Goal: Information Seeking & Learning: Find contact information

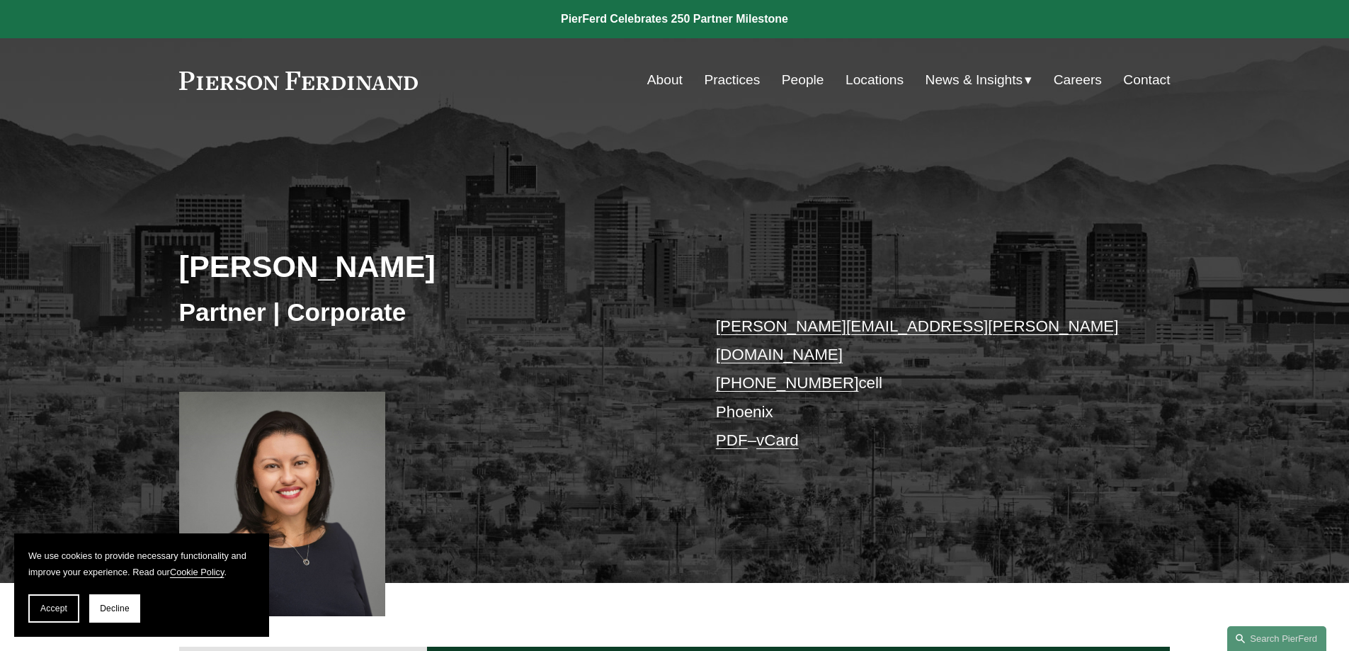
click at [734, 77] on link "Practices" at bounding box center [732, 80] width 56 height 27
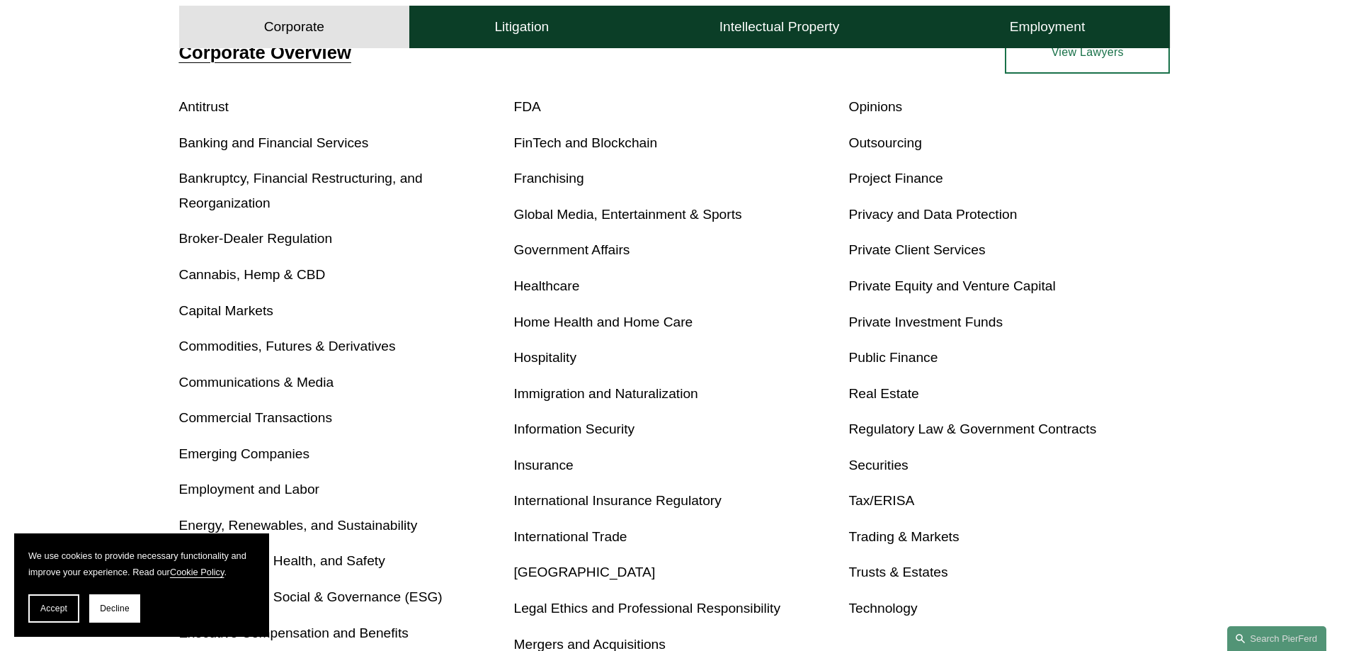
scroll to position [637, 0]
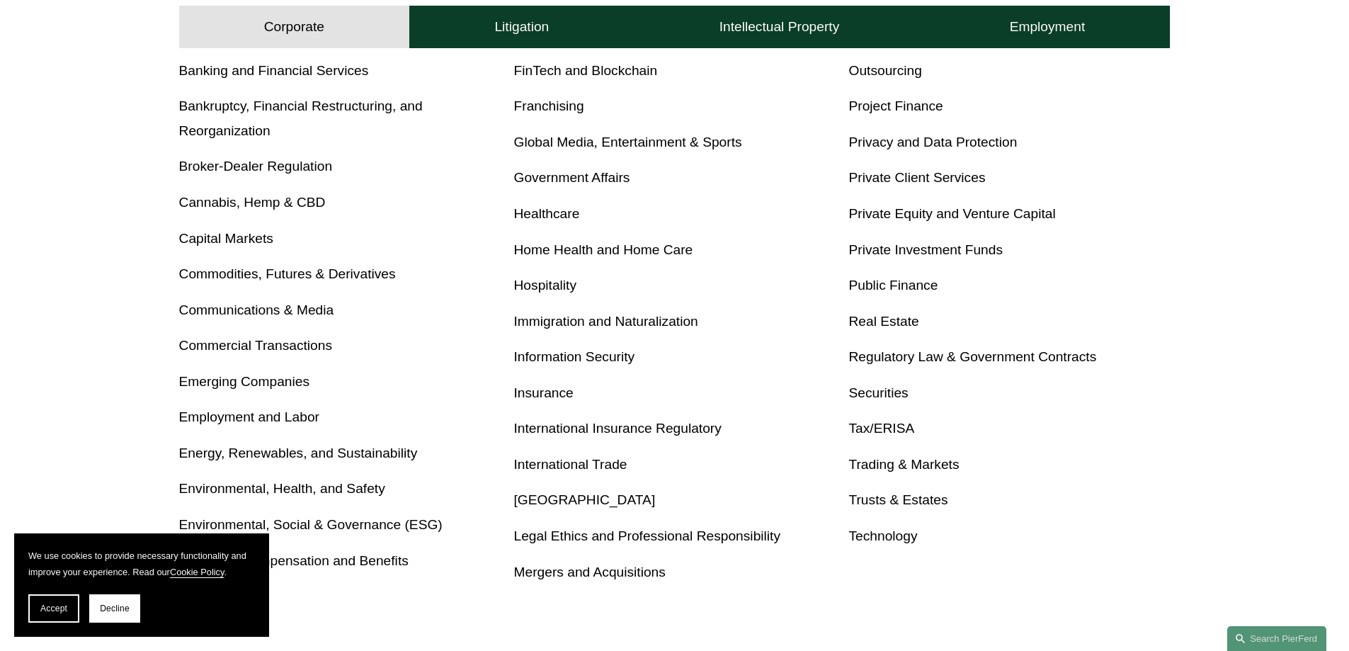
click at [899, 321] on link "Real Estate" at bounding box center [883, 321] width 70 height 15
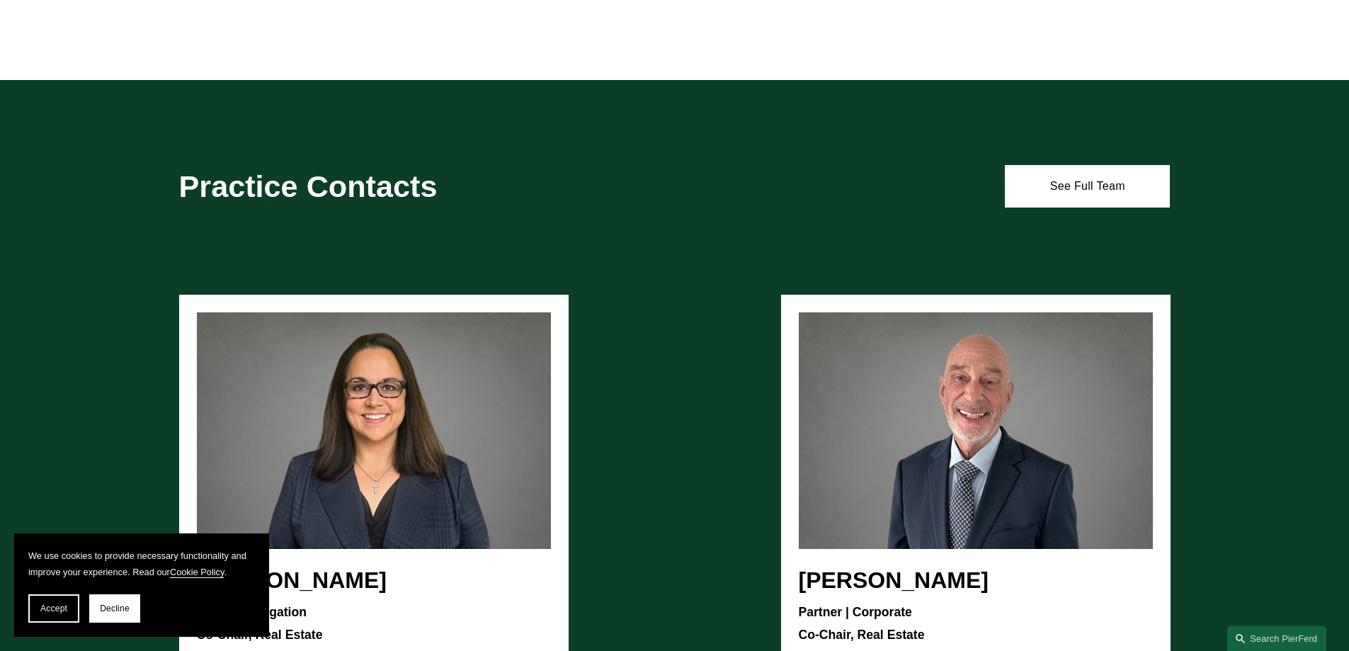
scroll to position [1346, 0]
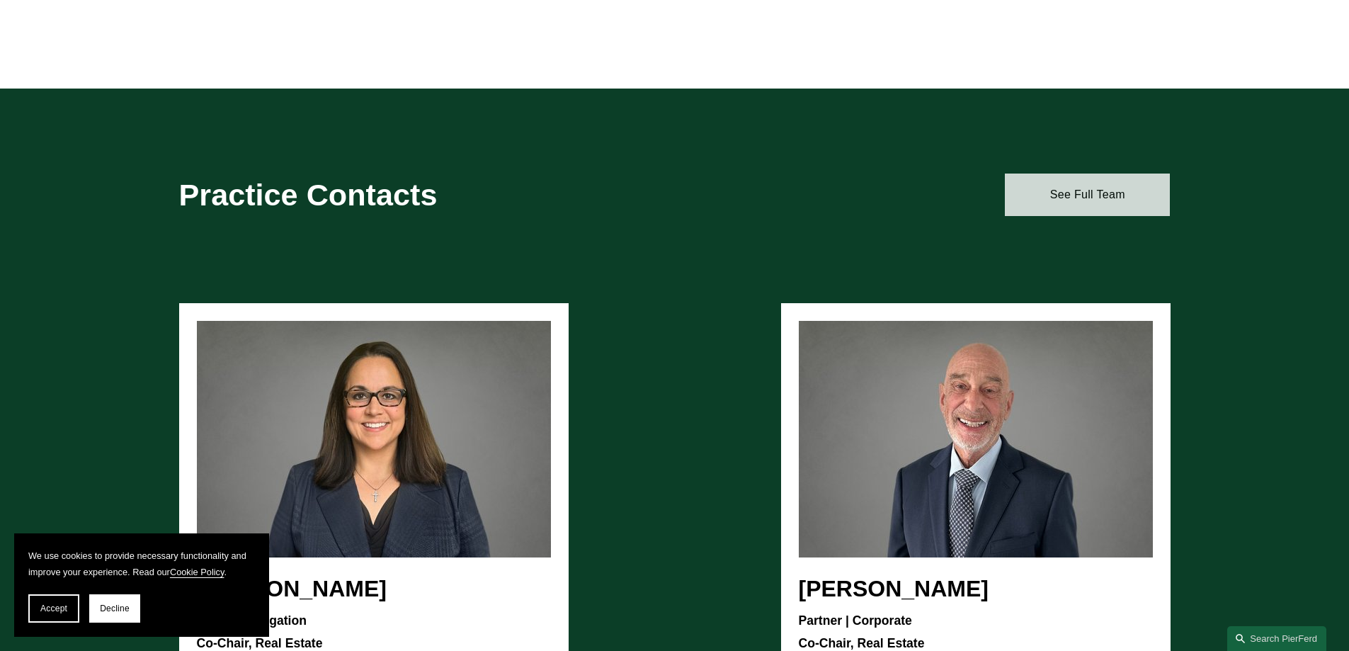
click at [1081, 191] on link "See Full Team" at bounding box center [1087, 195] width 165 height 42
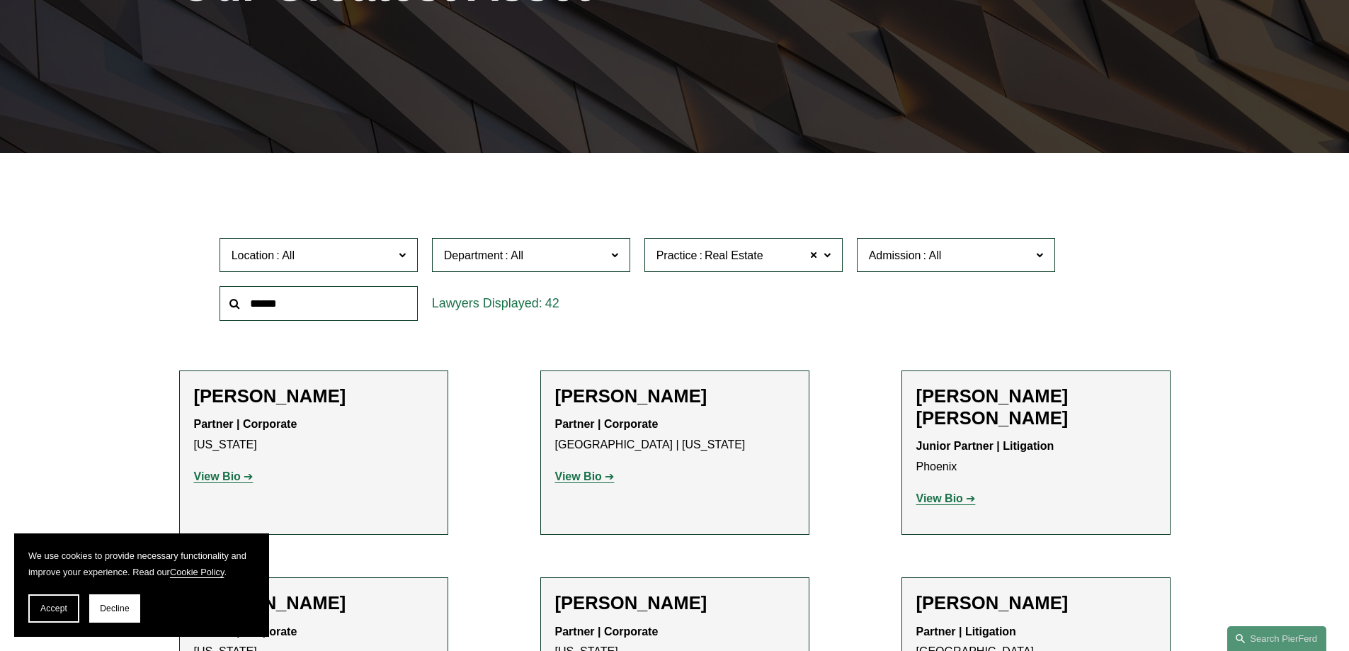
scroll to position [283, 0]
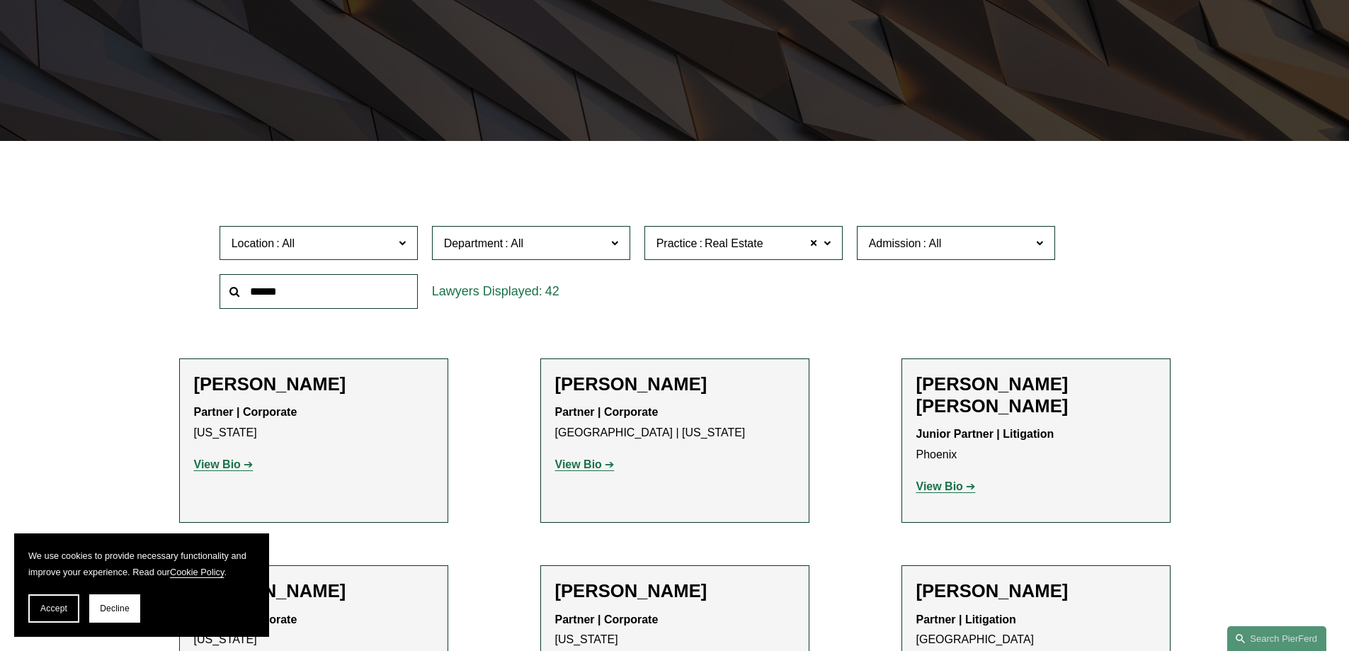
click at [360, 244] on span "Location" at bounding box center [313, 243] width 162 height 19
click at [0, 0] on link "Phoenix" at bounding box center [0, 0] width 0 height 0
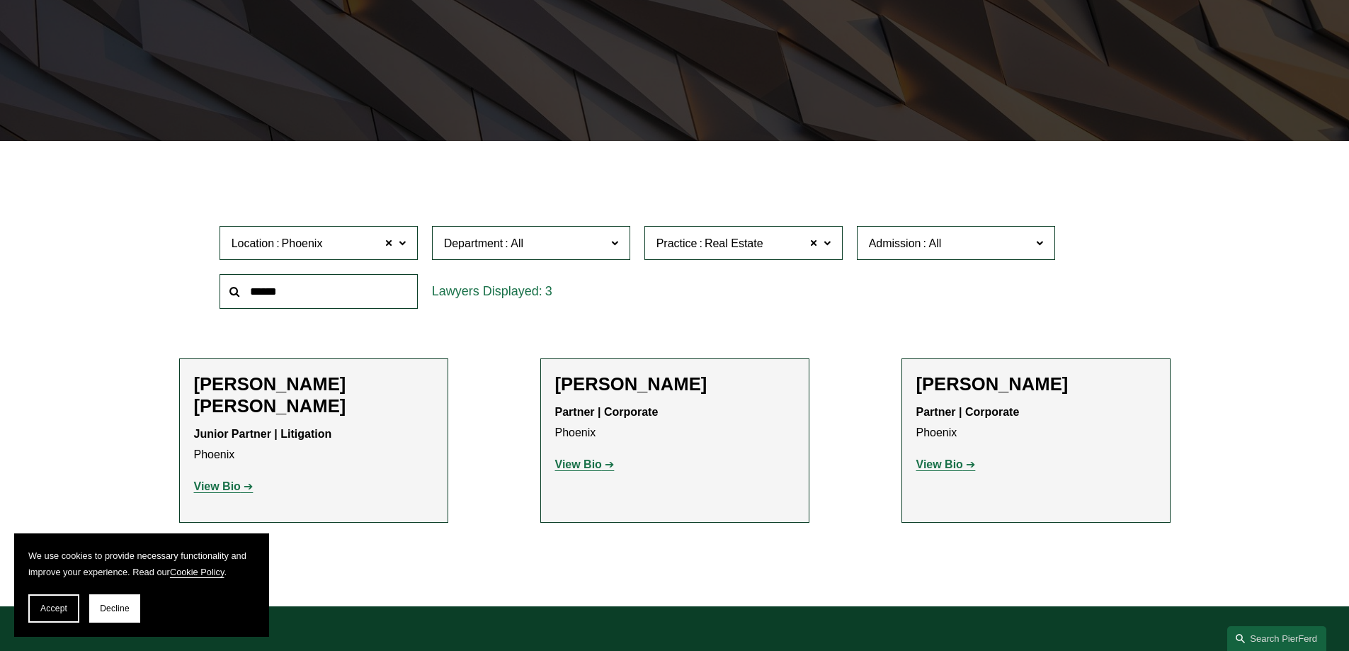
click at [586, 464] on strong "View Bio" at bounding box center [578, 464] width 47 height 12
click at [227, 480] on strong "View Bio" at bounding box center [217, 486] width 47 height 12
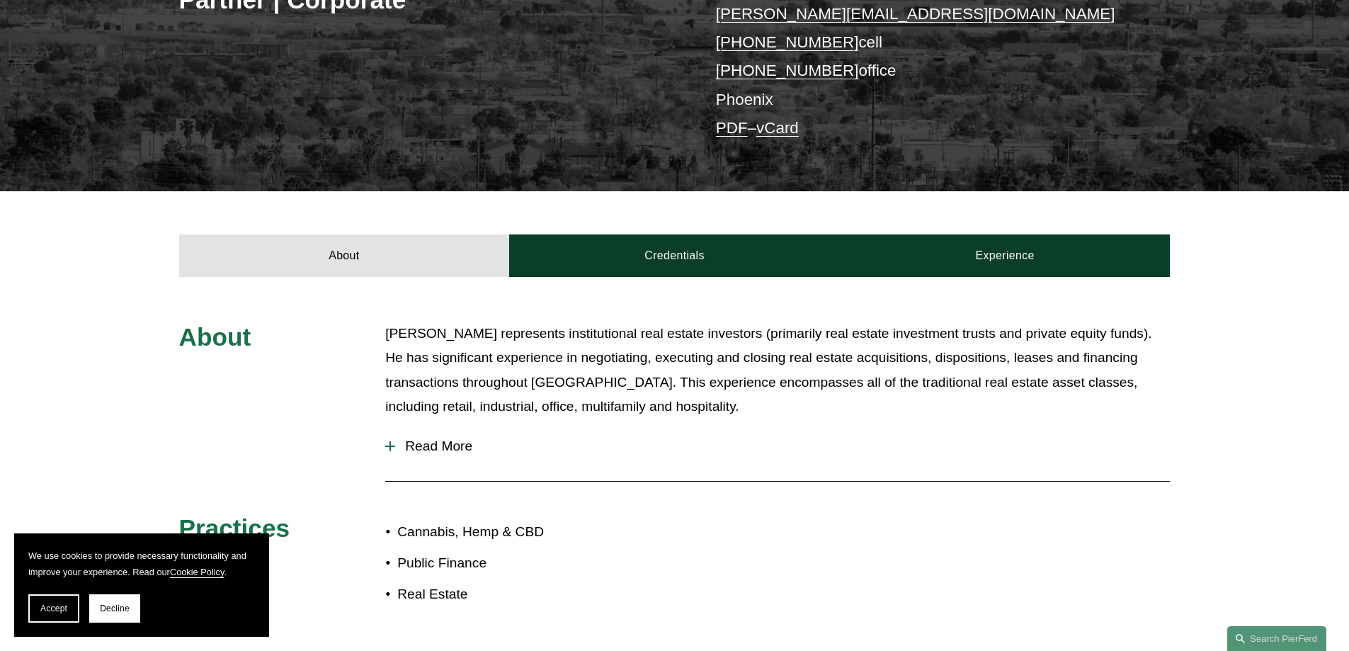
scroll to position [567, 0]
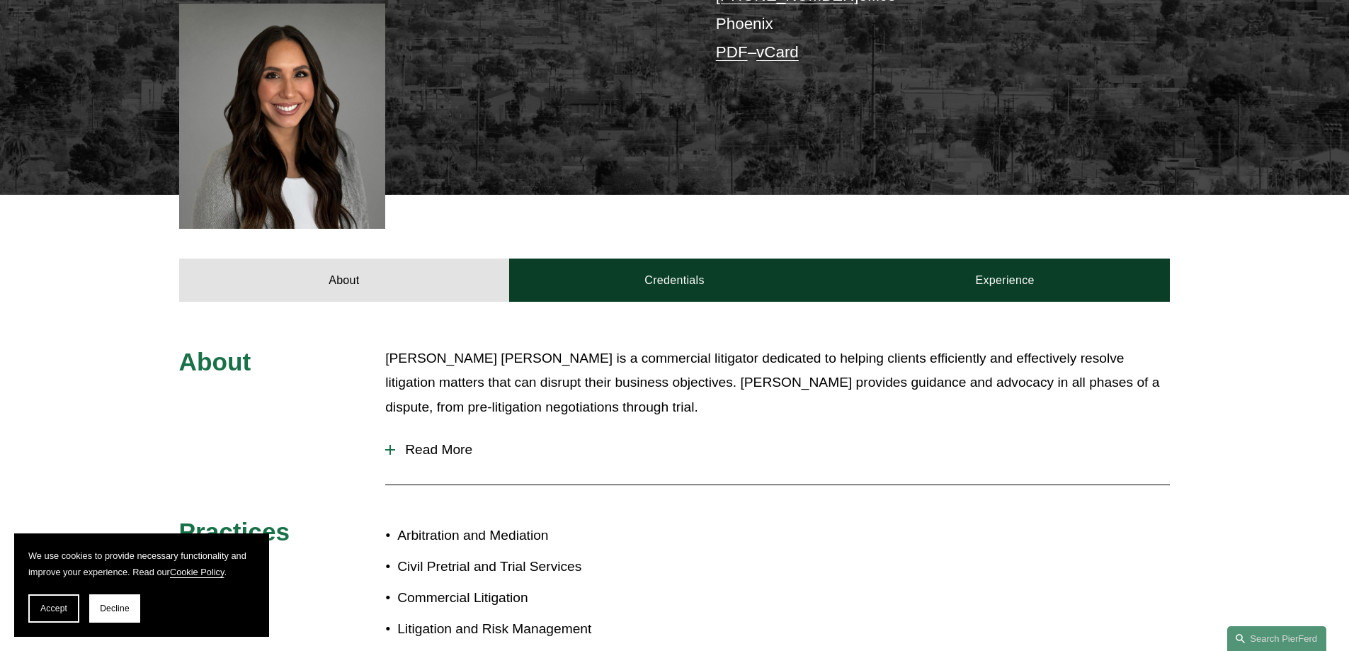
scroll to position [425, 0]
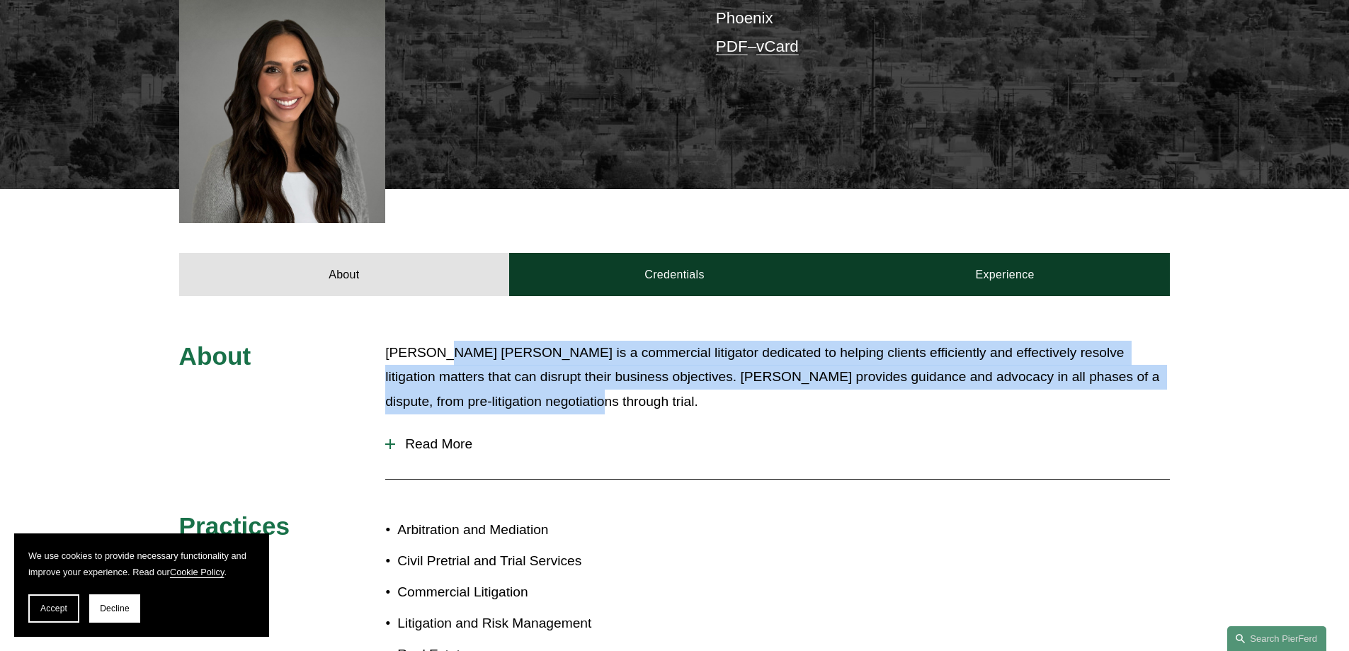
drag, startPoint x: 442, startPoint y: 309, endPoint x: 587, endPoint y: 361, distance: 154.4
click at [587, 361] on p "[PERSON_NAME] [PERSON_NAME] is a commercial litigator dedicated to helping clie…" at bounding box center [777, 378] width 785 height 74
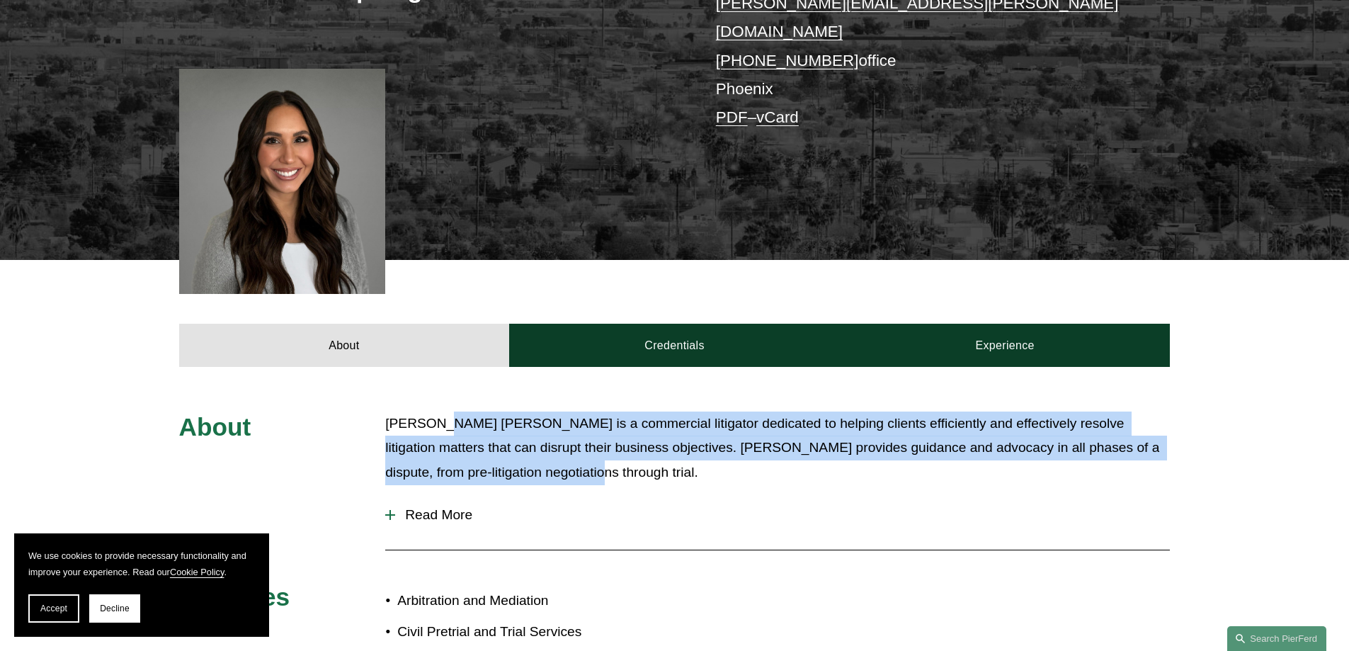
scroll to position [0, 0]
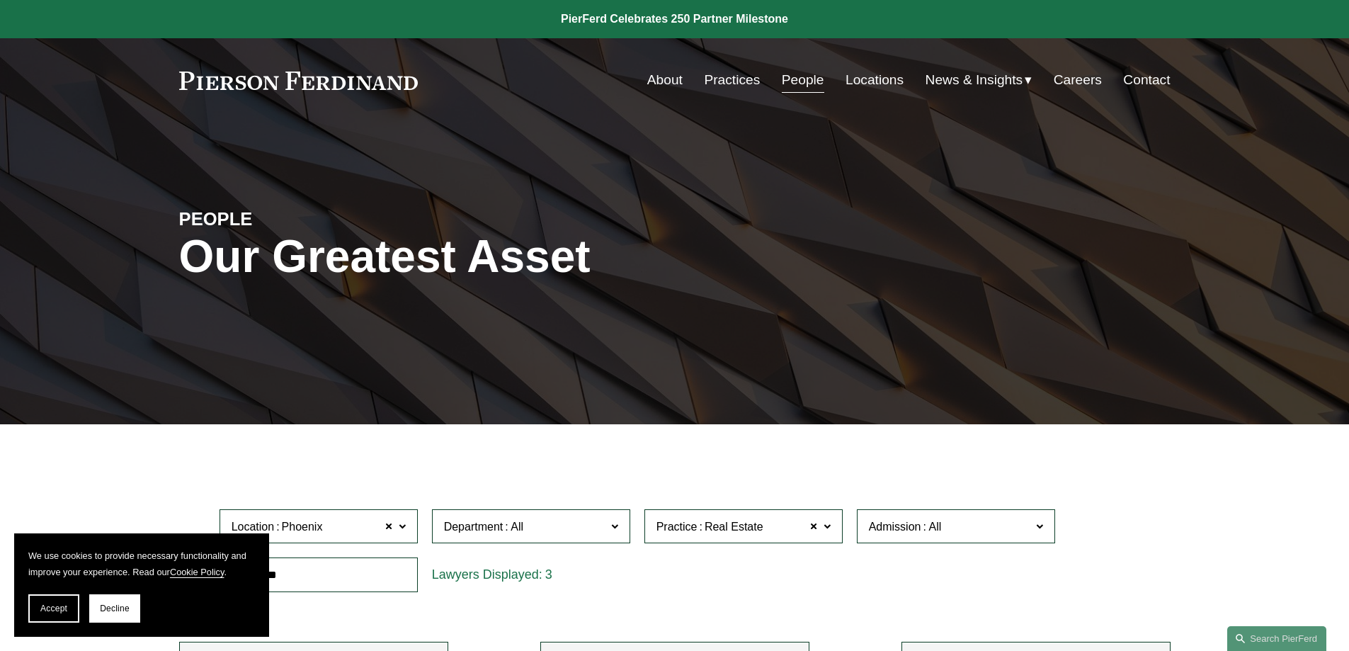
scroll to position [283, 0]
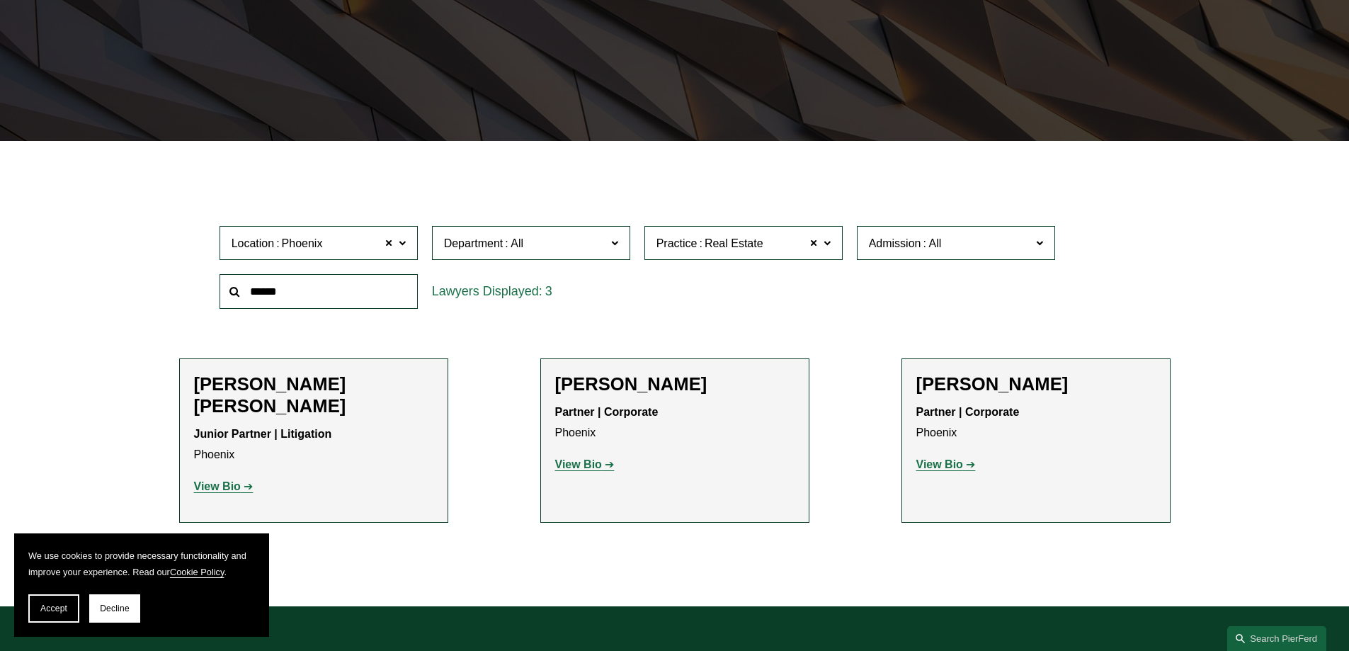
click at [353, 241] on span "Location Phoenix" at bounding box center [313, 243] width 162 height 19
click at [0, 0] on link "All" at bounding box center [0, 0] width 0 height 0
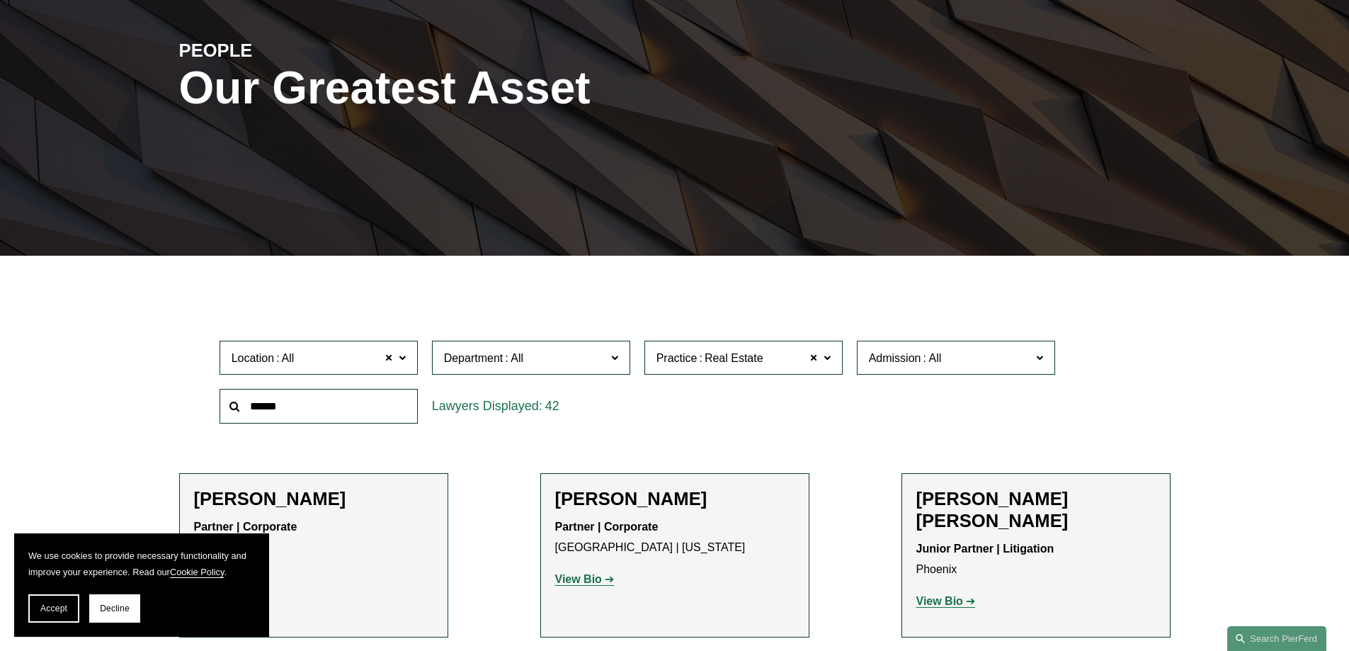
scroll to position [212, 0]
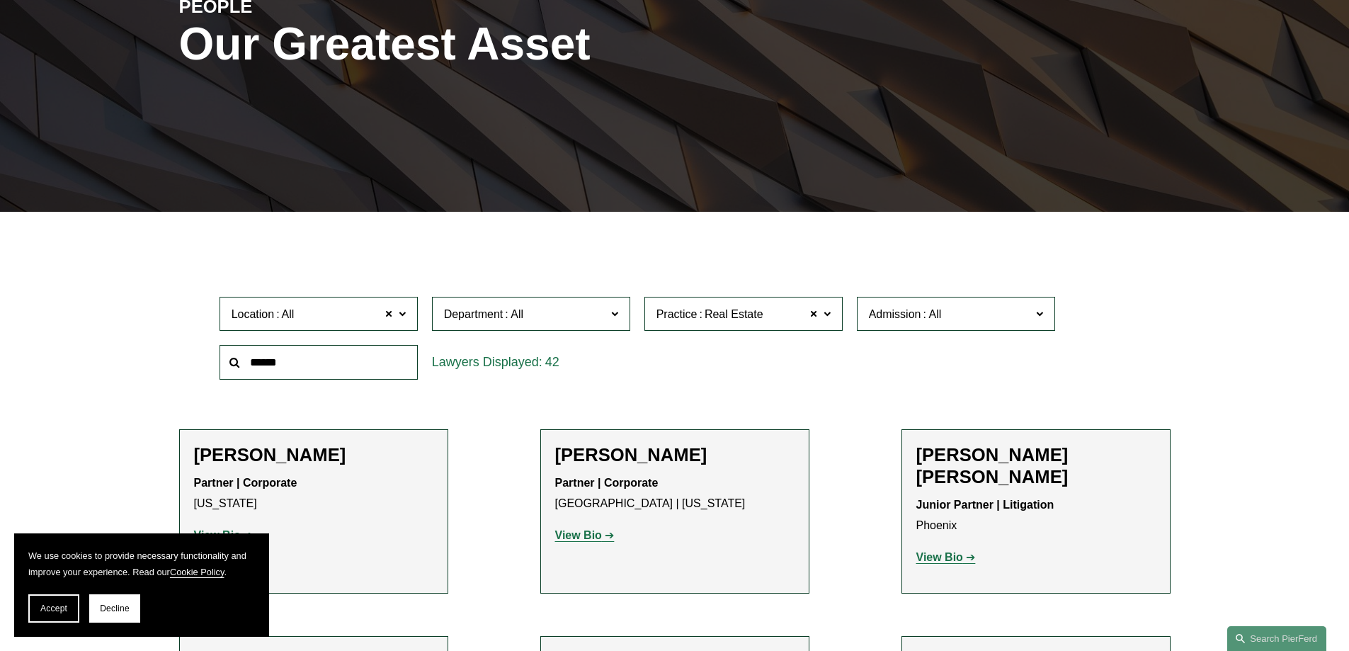
click at [585, 314] on span "Department" at bounding box center [525, 314] width 162 height 19
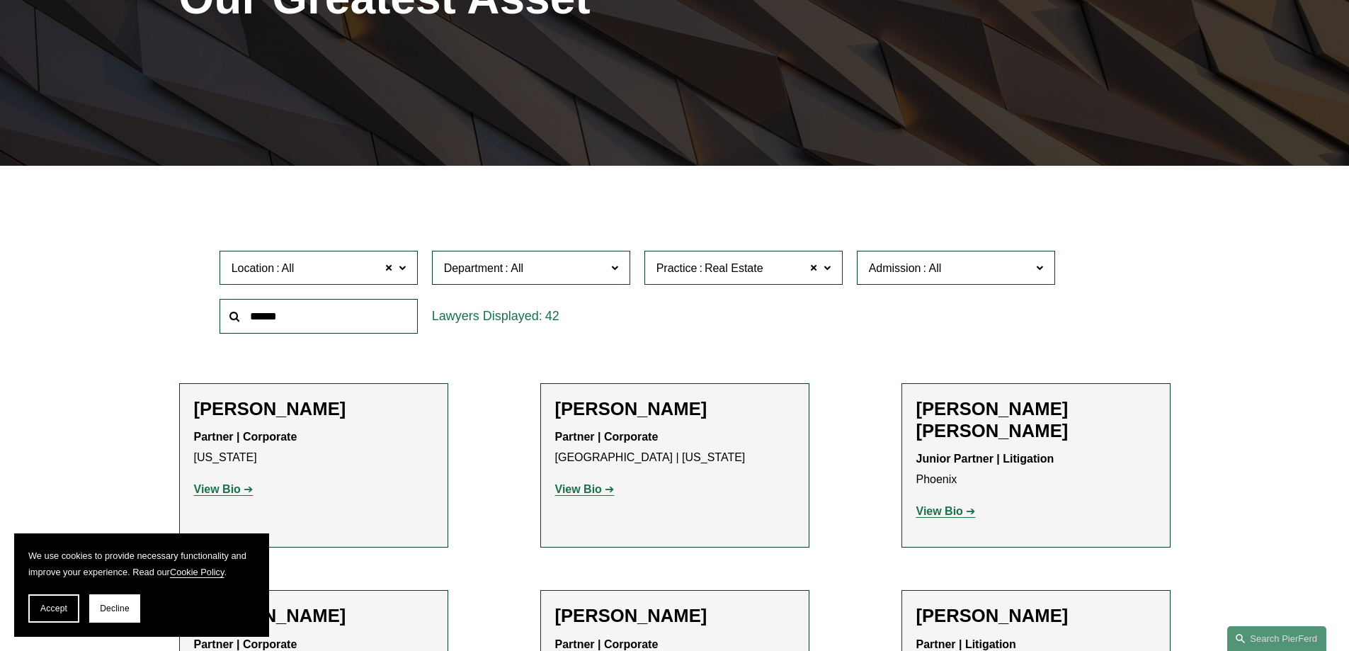
scroll to position [283, 0]
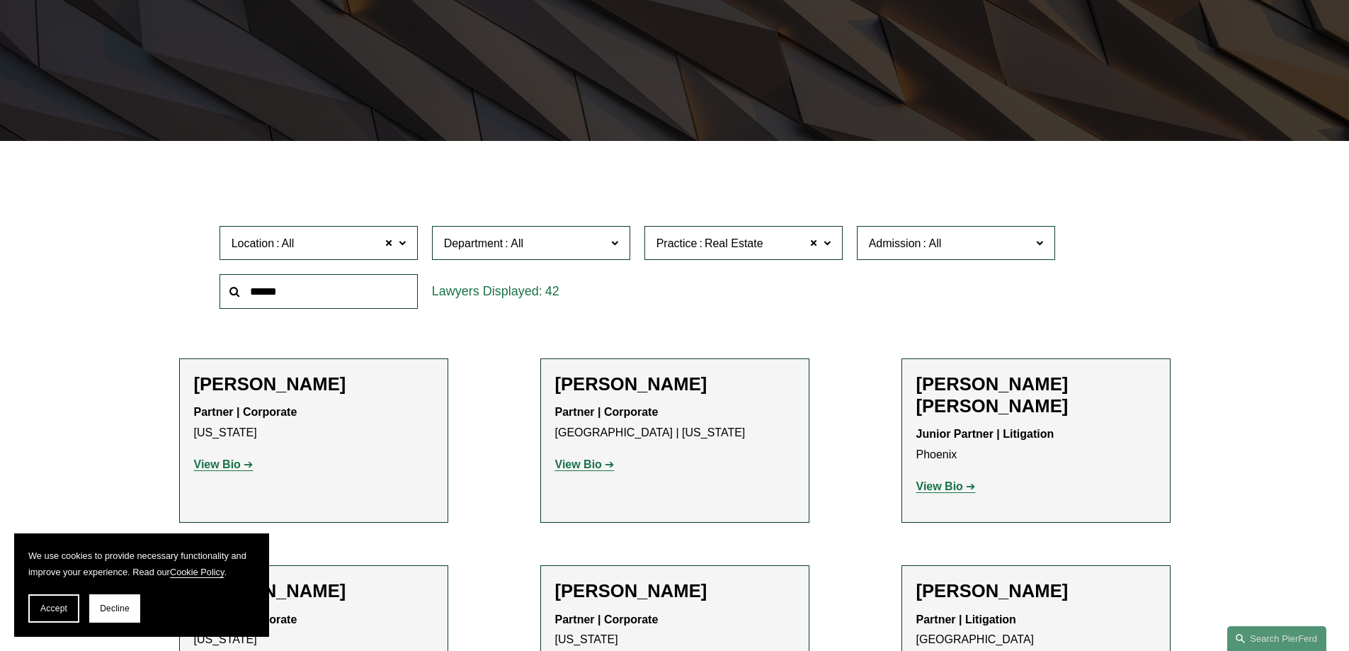
click at [0, 0] on link "Corporate" at bounding box center [0, 0] width 0 height 0
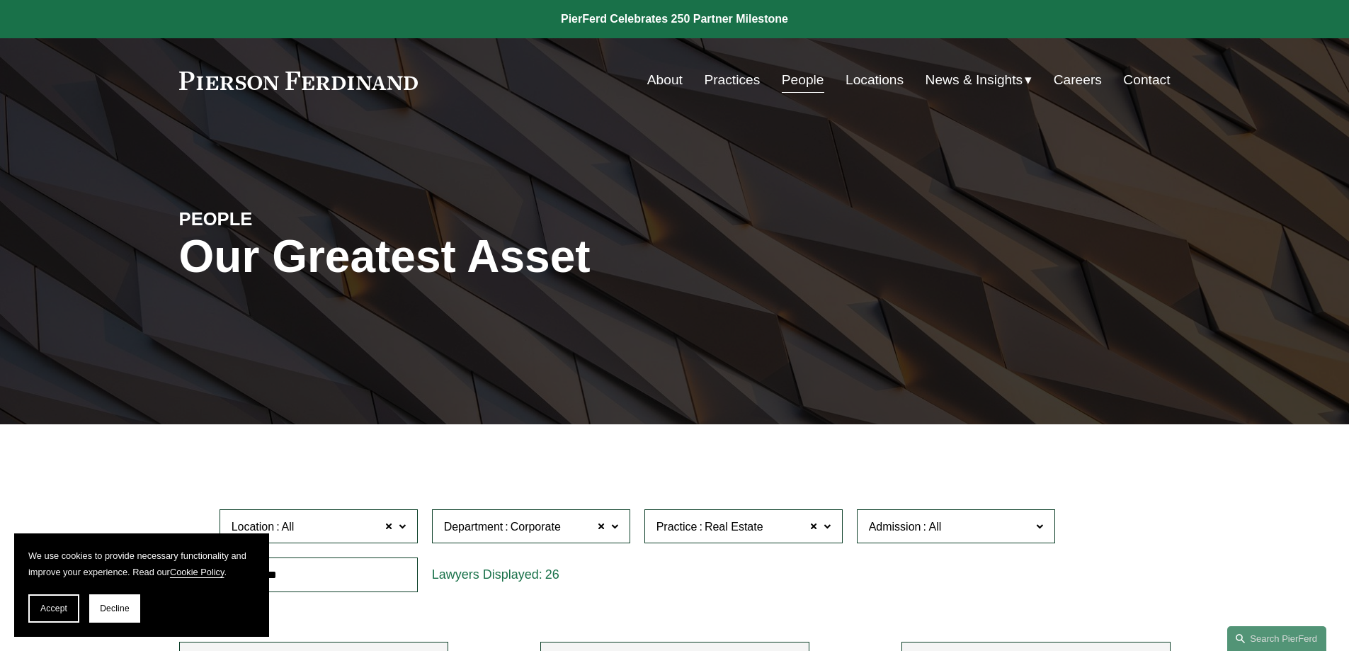
click at [664, 80] on link "About" at bounding box center [664, 80] width 35 height 27
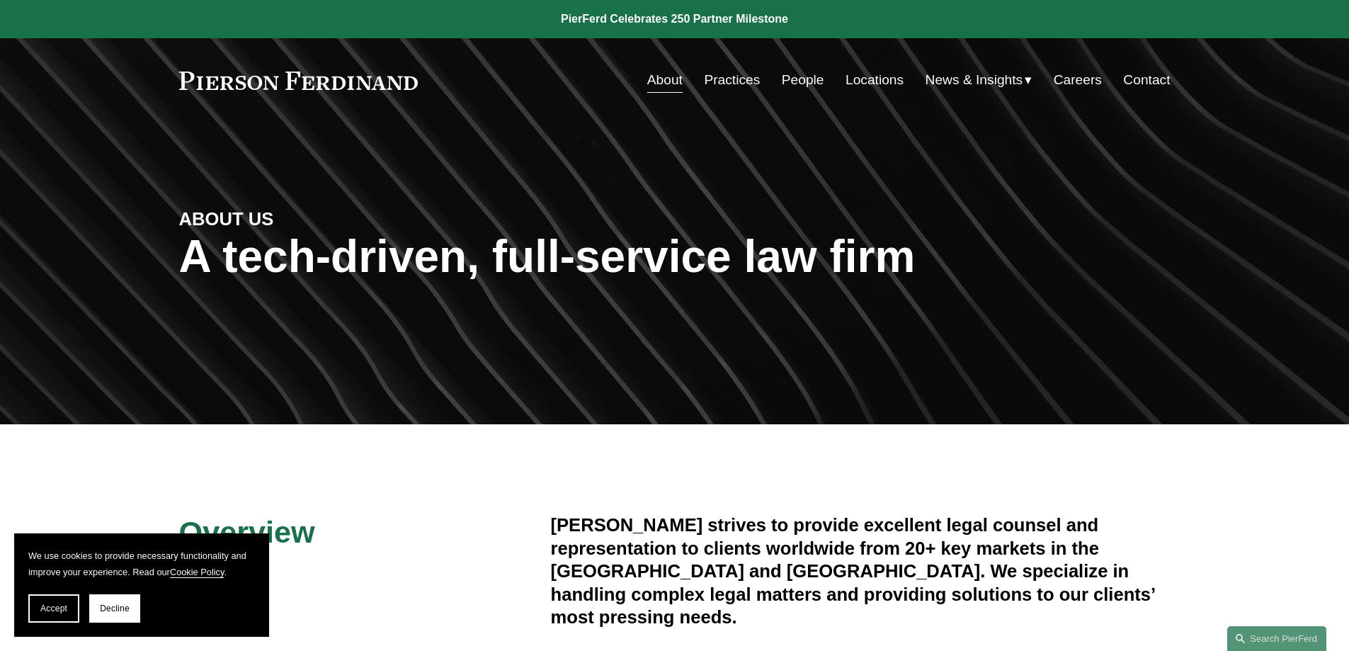
click at [736, 83] on link "Practices" at bounding box center [732, 80] width 56 height 27
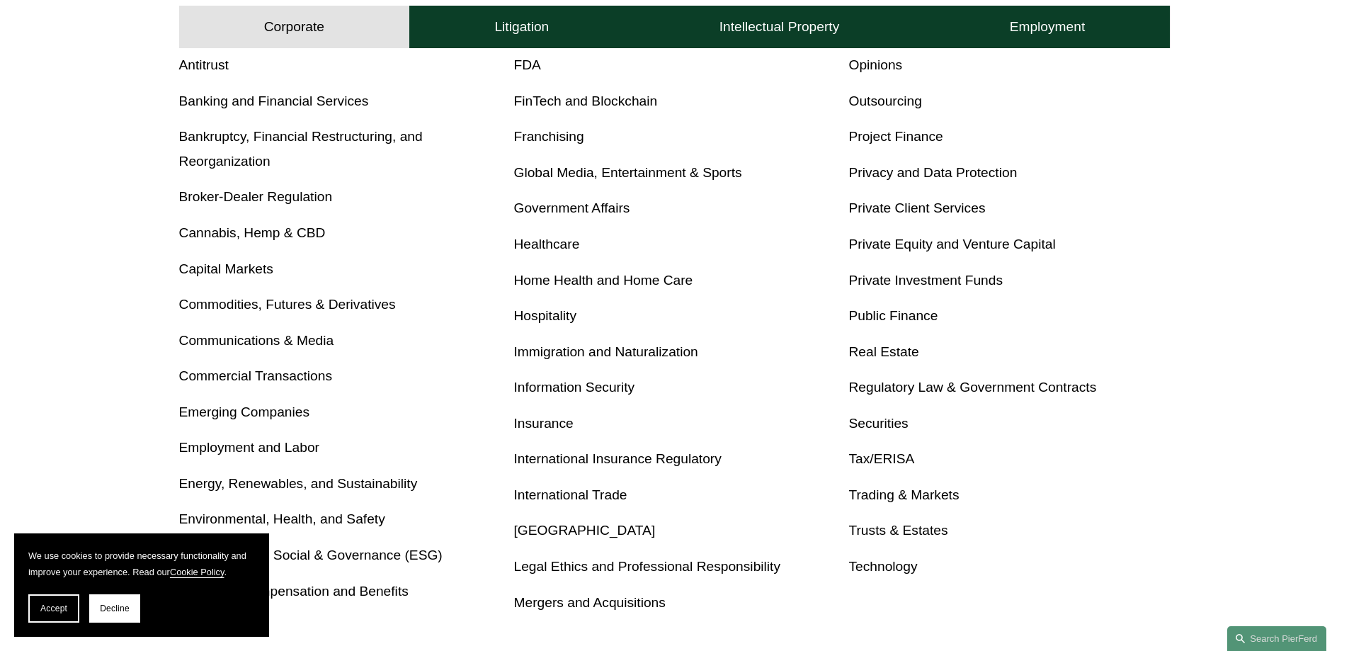
scroll to position [637, 0]
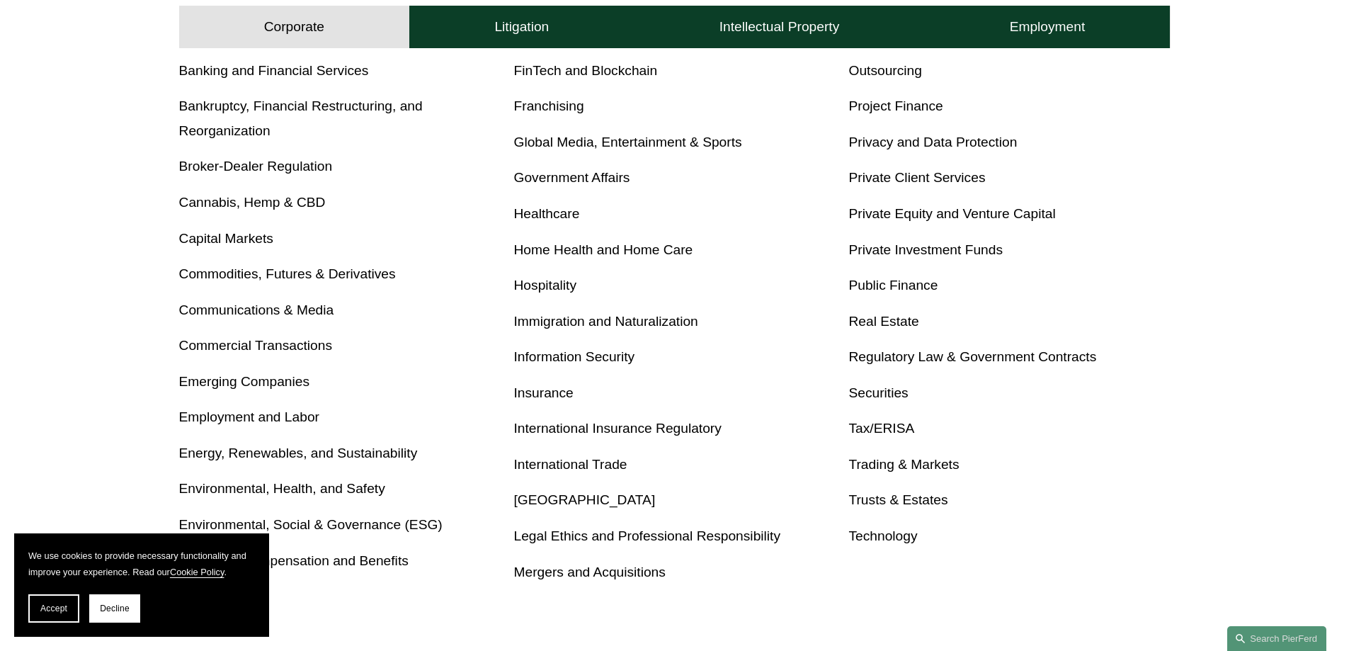
click at [885, 319] on link "Real Estate" at bounding box center [883, 321] width 70 height 15
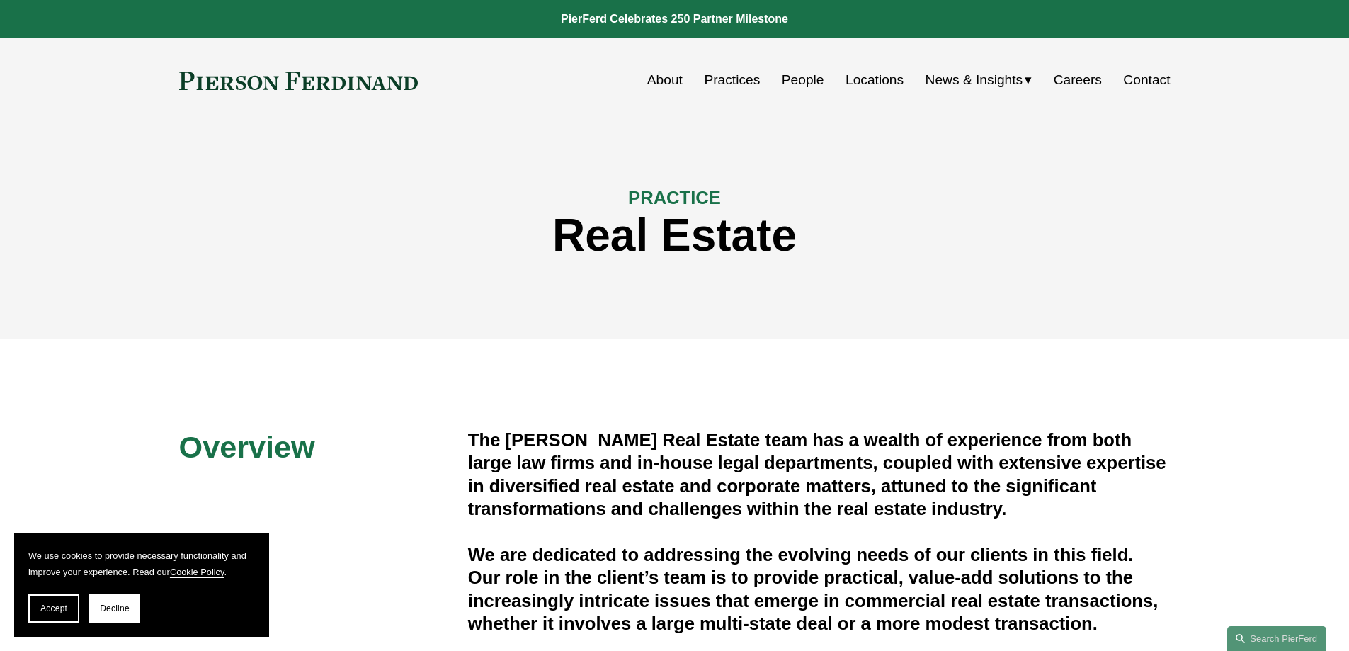
click at [657, 78] on link "About" at bounding box center [664, 80] width 35 height 27
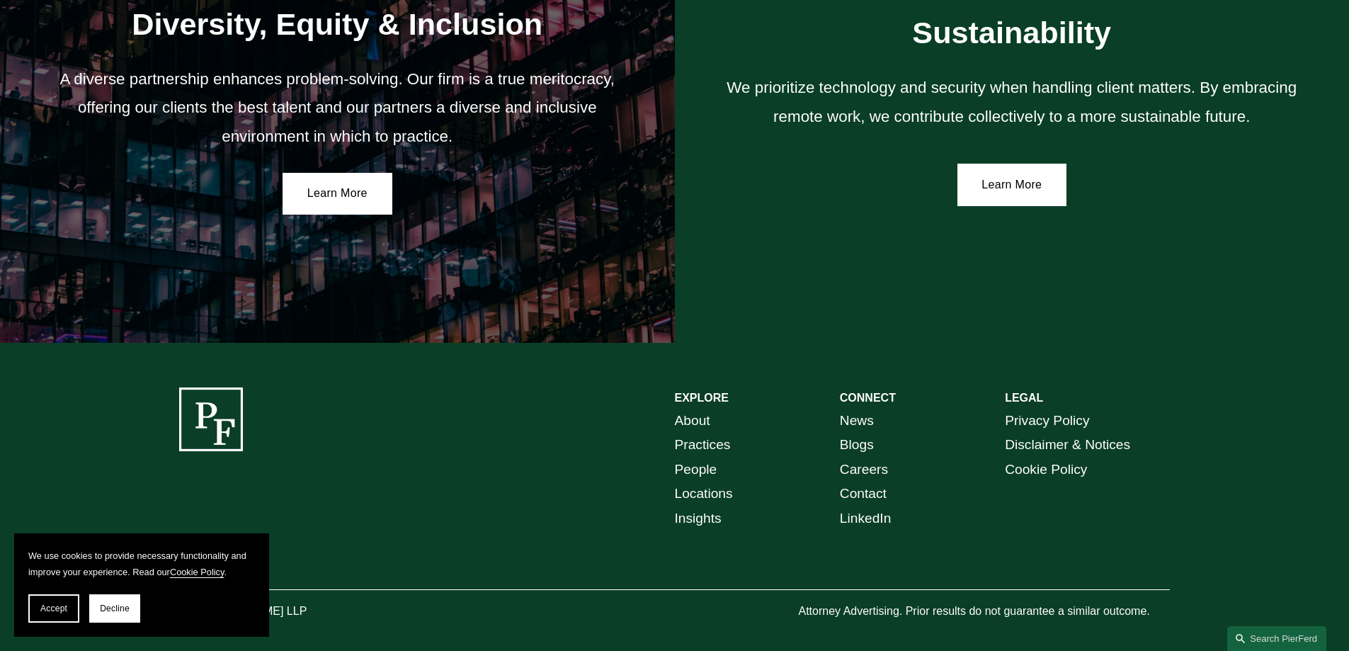
scroll to position [2611, 0]
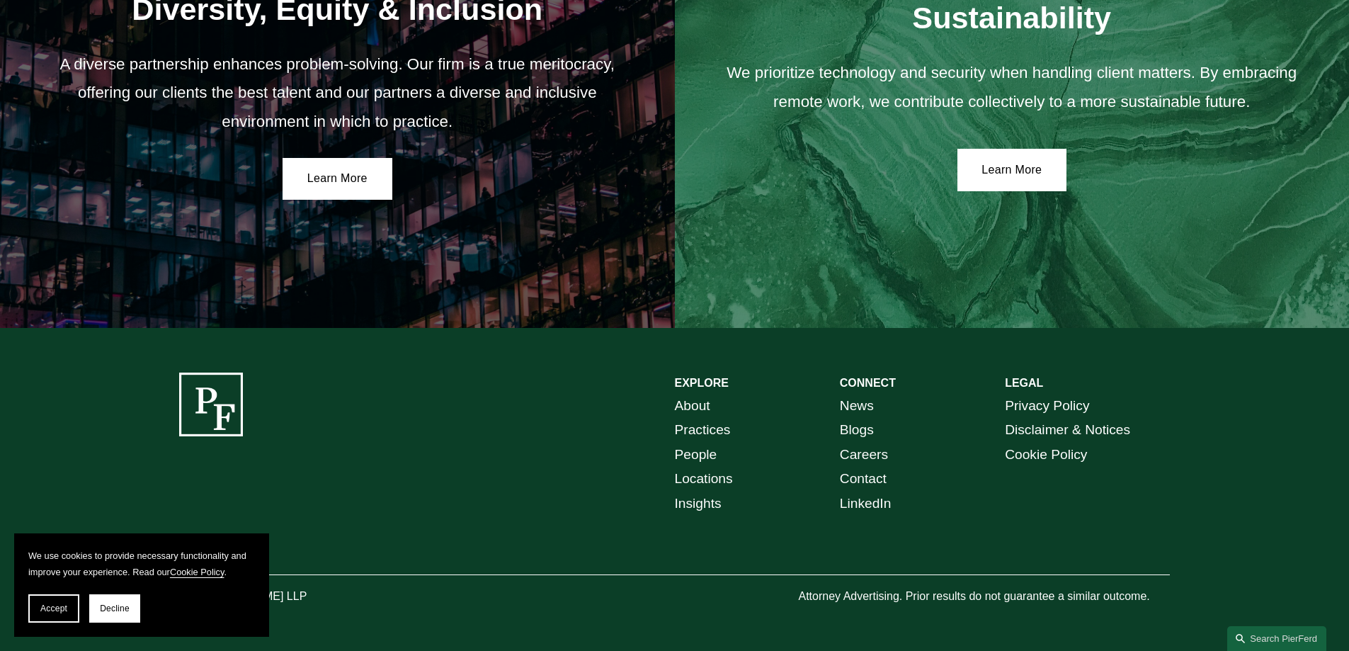
click at [703, 478] on link "Locations" at bounding box center [704, 479] width 58 height 25
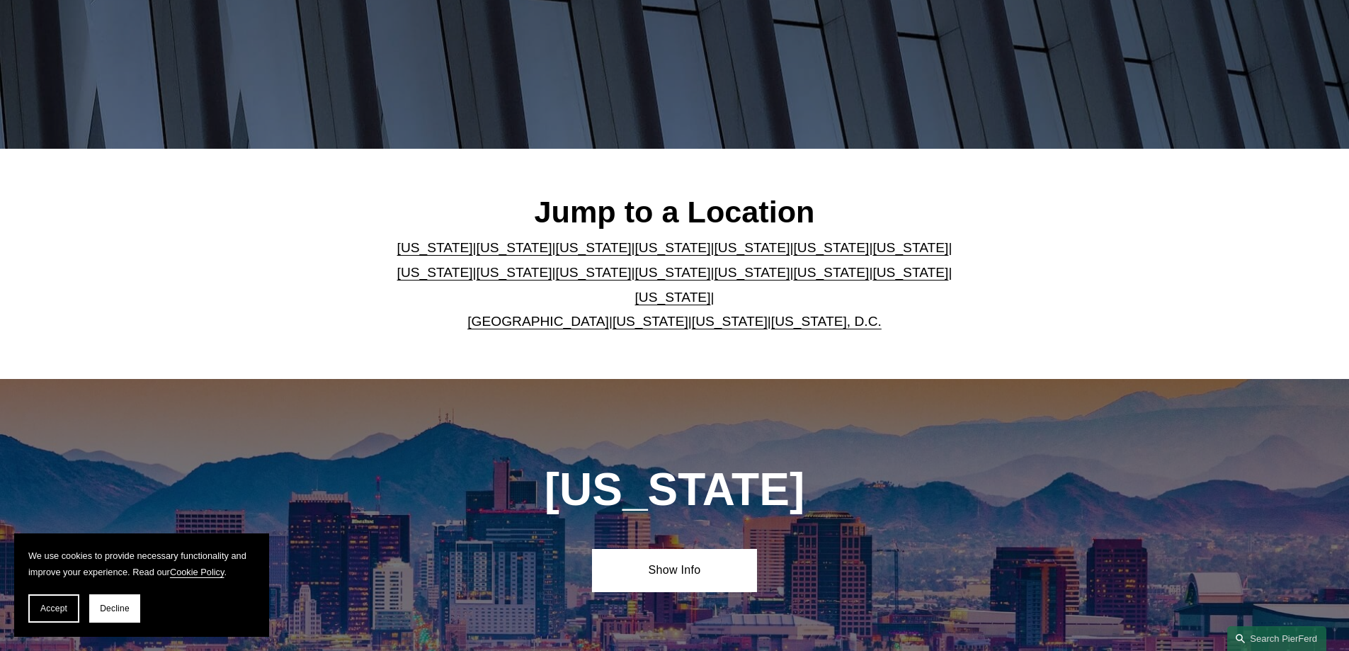
scroll to position [283, 0]
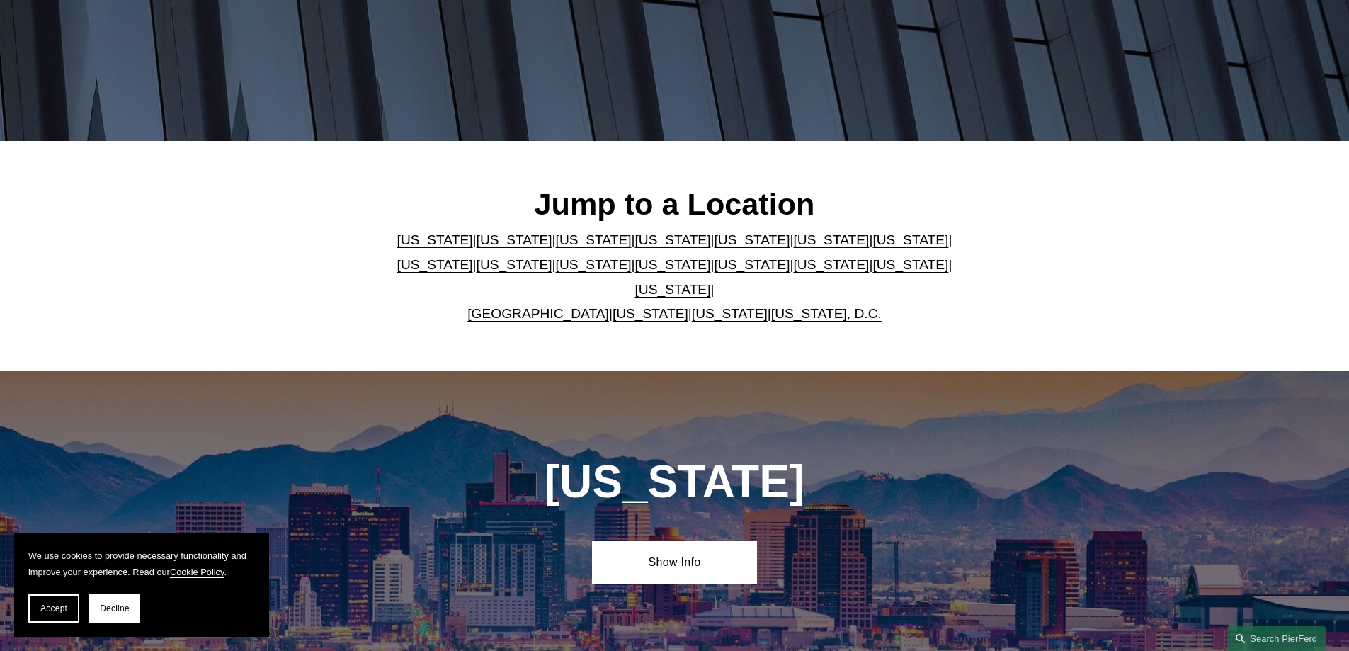
click at [556, 247] on link "[US_STATE]" at bounding box center [594, 239] width 76 height 15
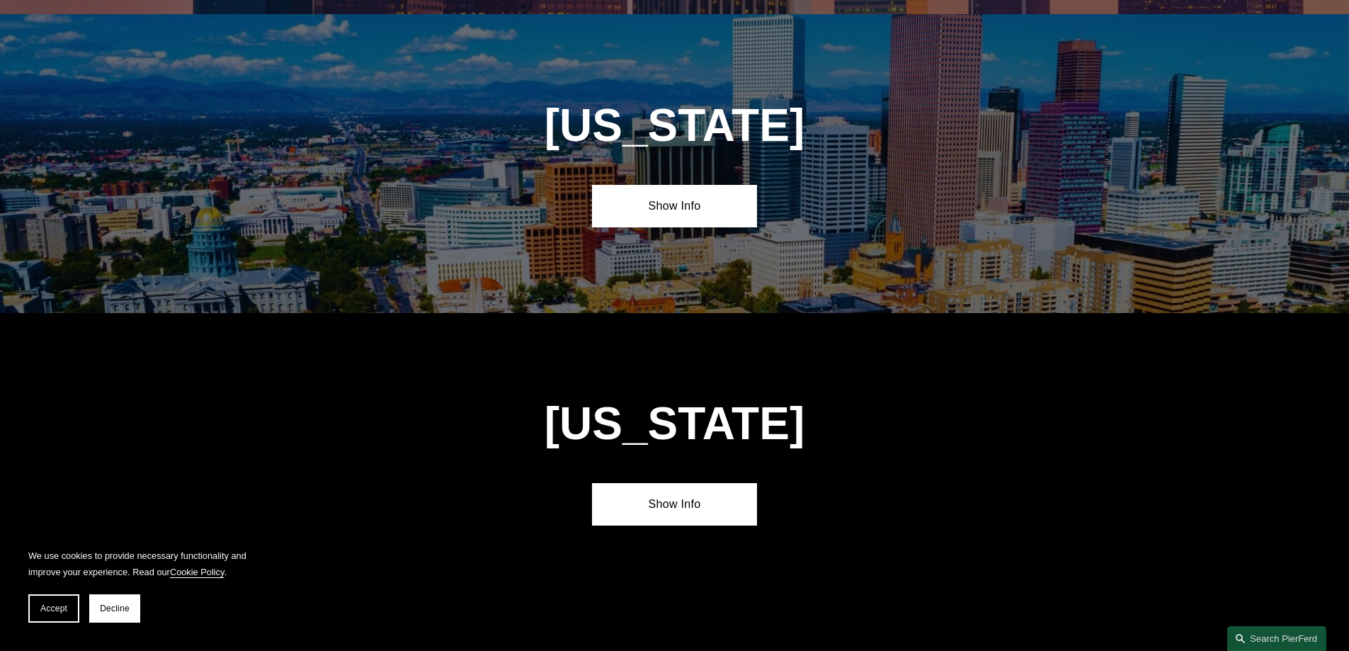
scroll to position [1239, 0]
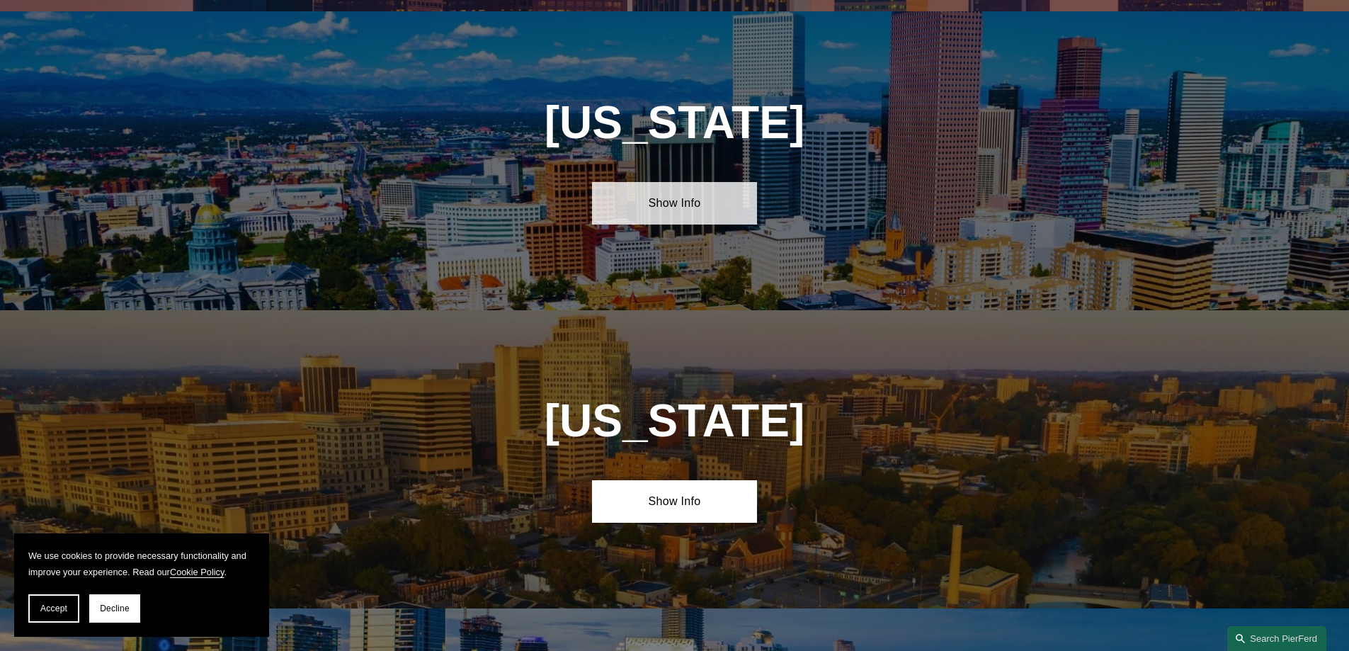
click at [666, 195] on link "Show Info" at bounding box center [674, 203] width 165 height 42
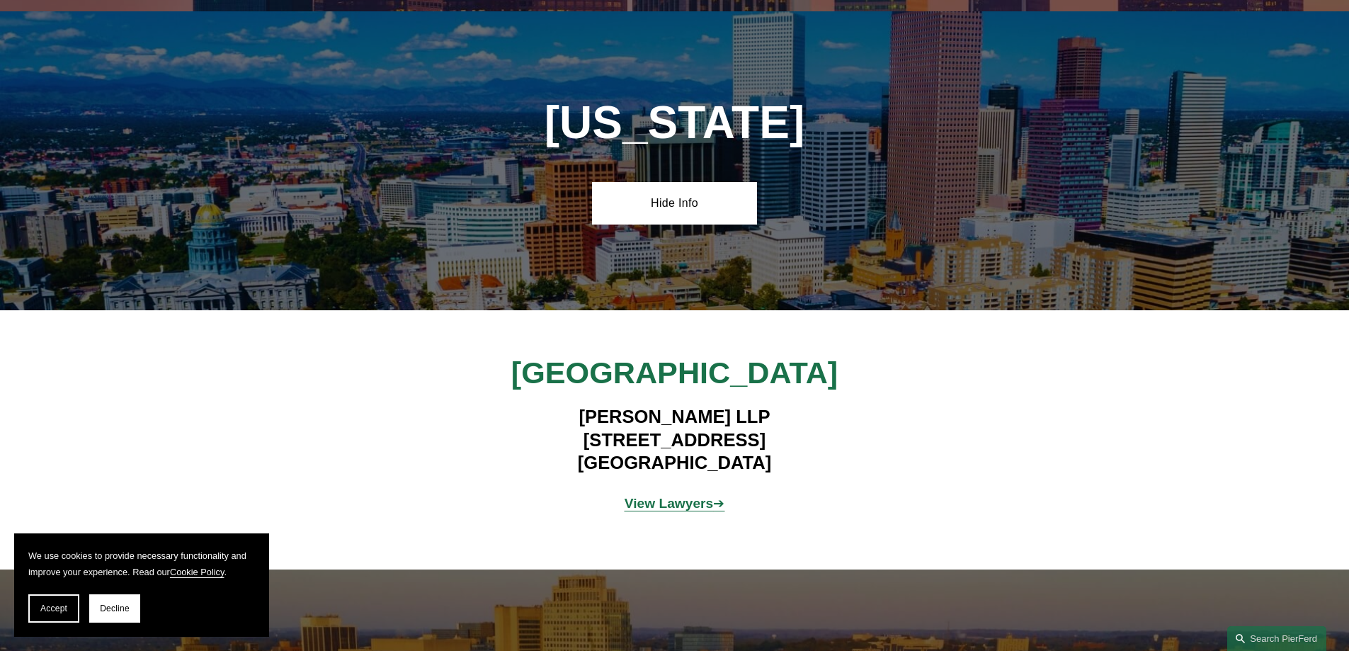
click at [677, 496] on strong "View Lawyers" at bounding box center [669, 503] width 89 height 15
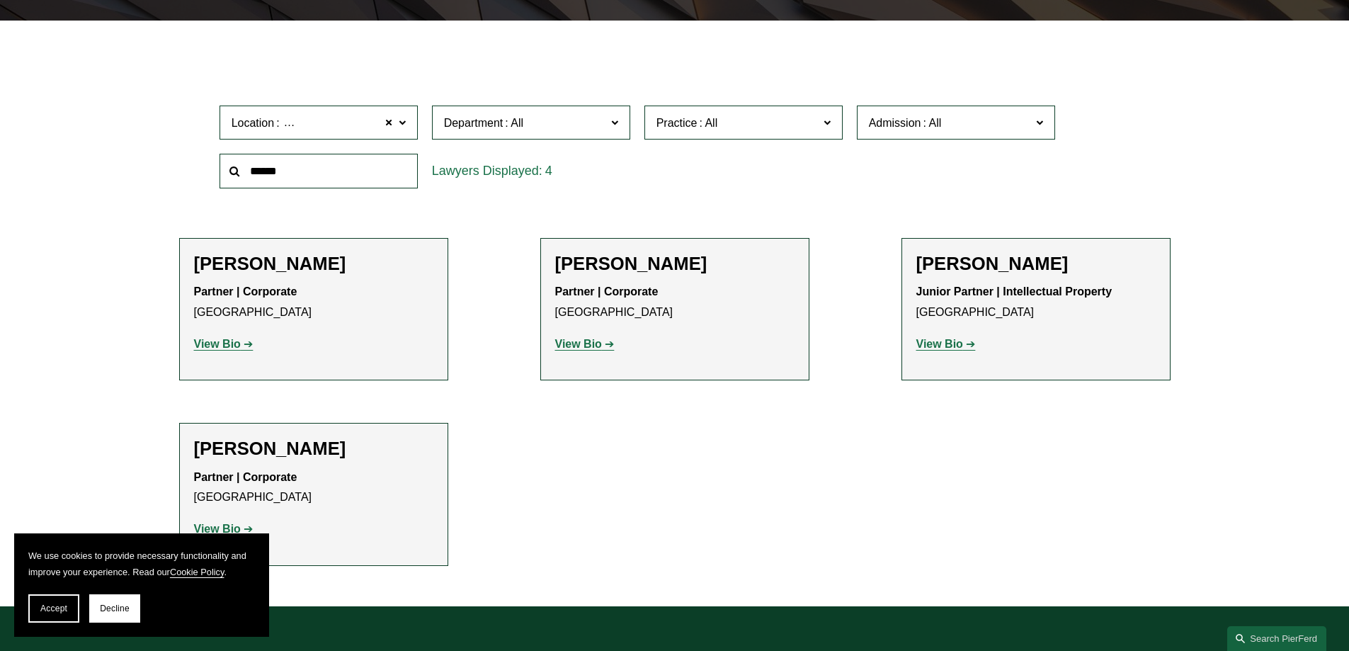
scroll to position [496, 0]
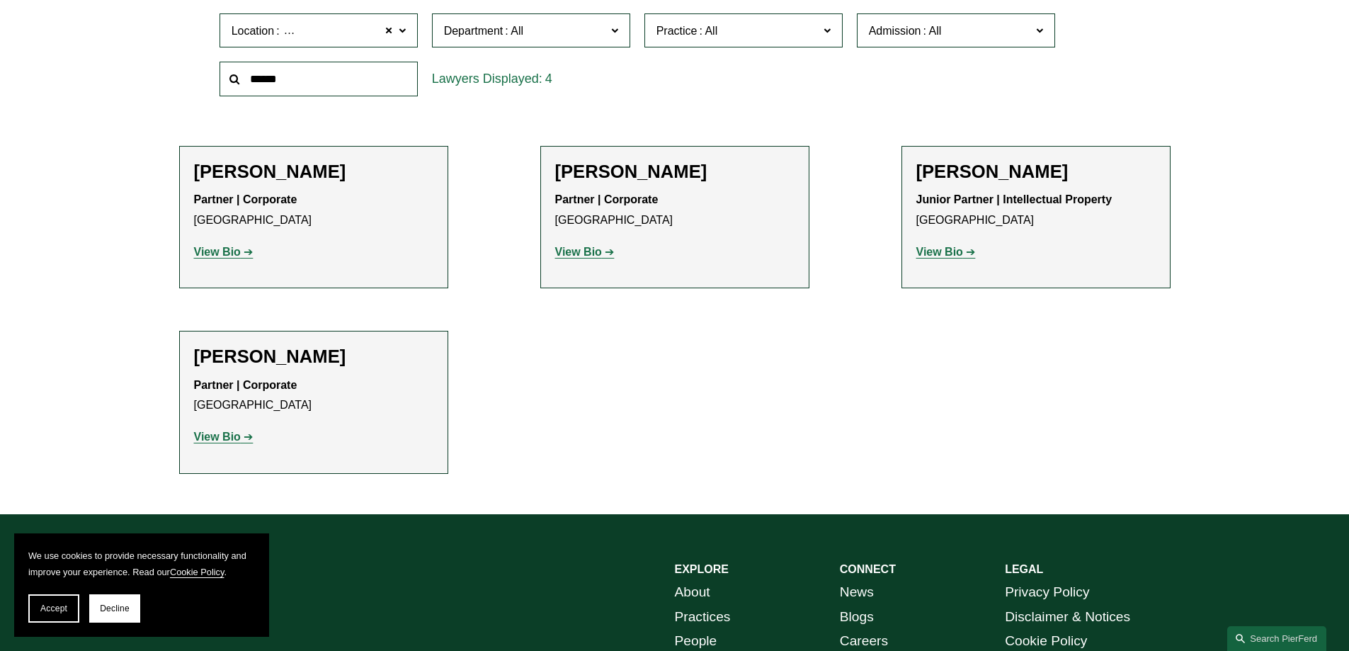
click at [594, 252] on strong "View Bio" at bounding box center [578, 252] width 47 height 12
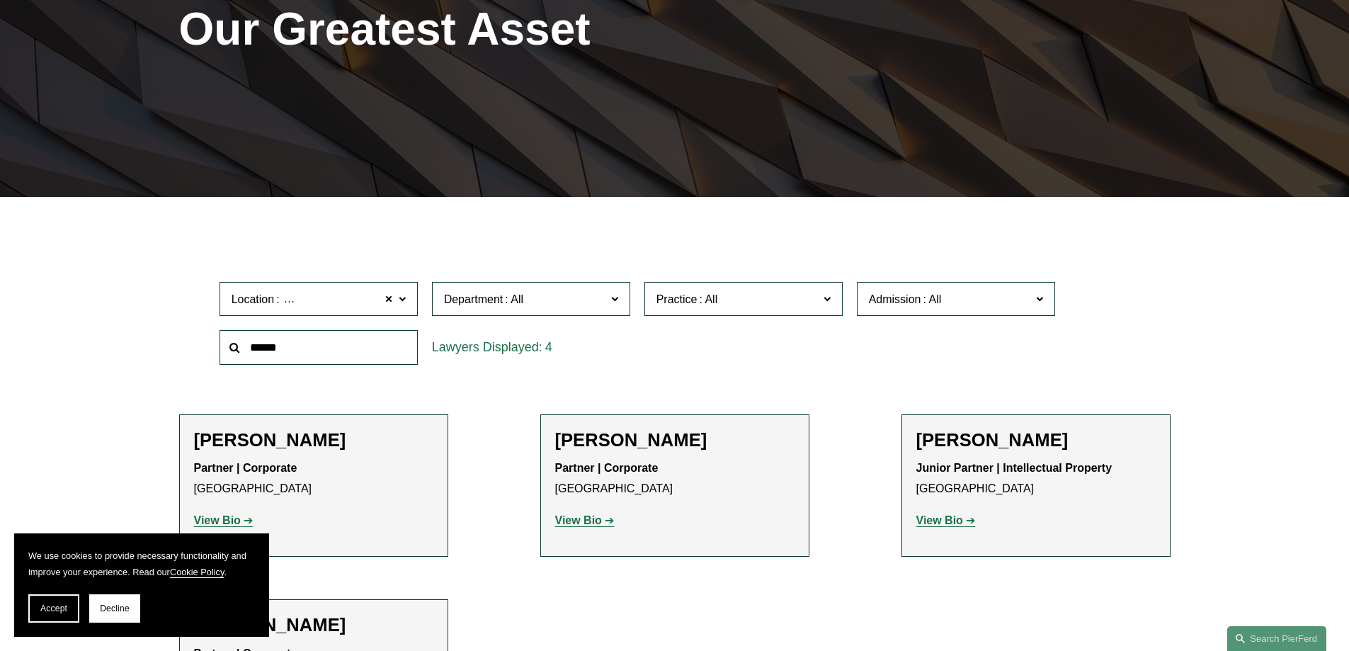
scroll to position [0, 0]
